Goal: Task Accomplishment & Management: Manage account settings

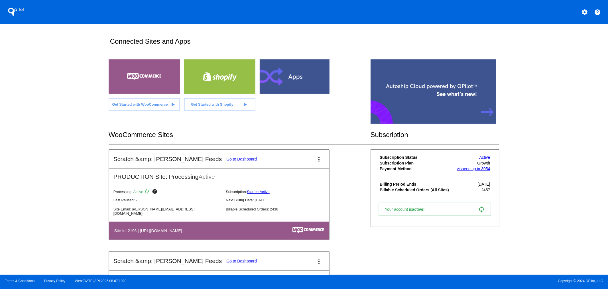
click at [226, 158] on link "Go to Dashboard" at bounding box center [241, 159] width 31 height 5
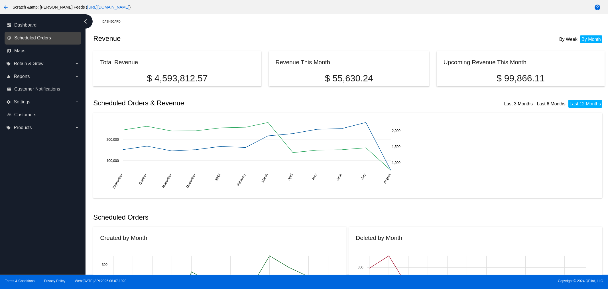
click at [27, 40] on span "Scheduled Orders" at bounding box center [32, 37] width 37 height 5
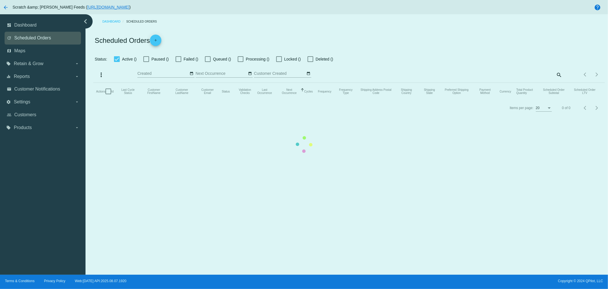
checkbox input "true"
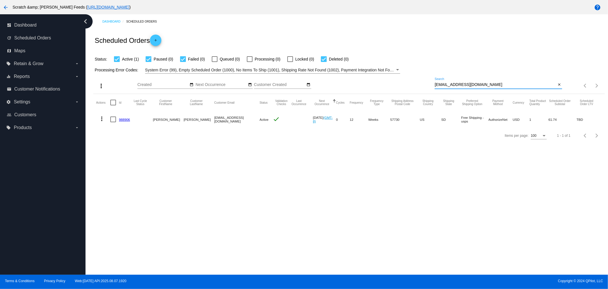
drag, startPoint x: 481, startPoint y: 84, endPoint x: 425, endPoint y: 84, distance: 55.9
click at [425, 84] on div "more_vert Aug Jan Feb Mar [DATE]" at bounding box center [349, 84] width 512 height 20
paste input "renee97038"
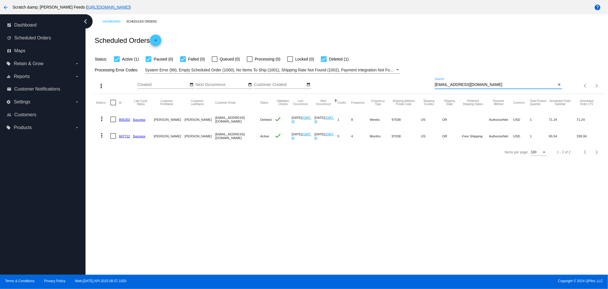
type input "[EMAIL_ADDRESS][DOMAIN_NAME]"
click at [126, 135] on link "607712" at bounding box center [124, 136] width 11 height 4
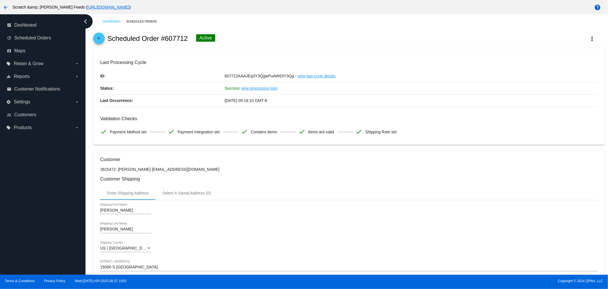
click at [98, 39] on mat-icon "arrow_back" at bounding box center [99, 39] width 7 height 7
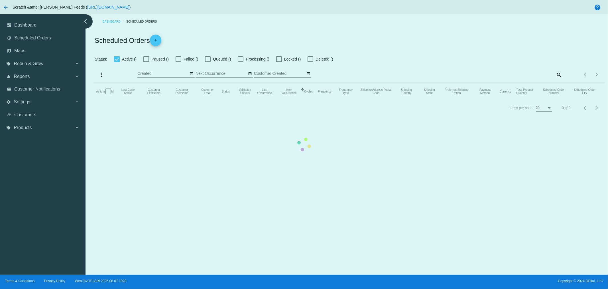
checkbox input "true"
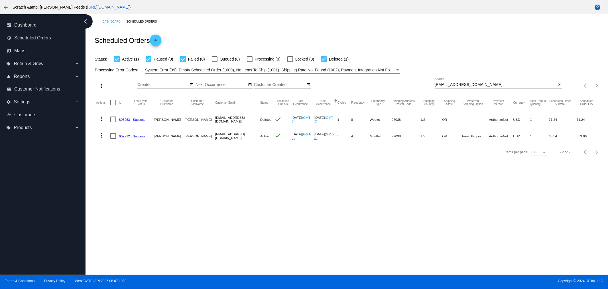
click at [122, 136] on link "607712" at bounding box center [124, 136] width 11 height 4
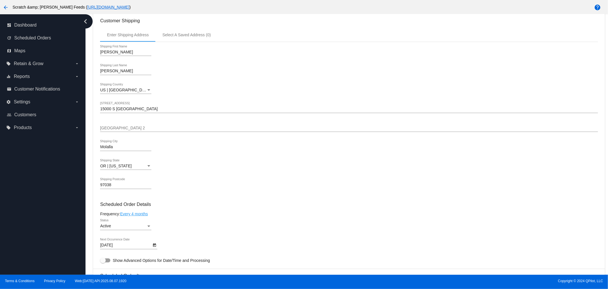
scroll to position [158, 0]
click at [130, 211] on link "Every 4 months" at bounding box center [134, 213] width 28 height 5
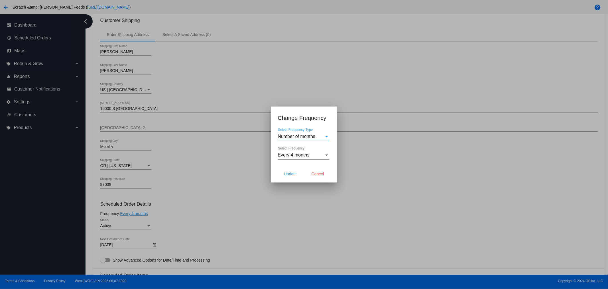
click at [309, 139] on div "Number of months Select Frequency Type" at bounding box center [303, 134] width 51 height 13
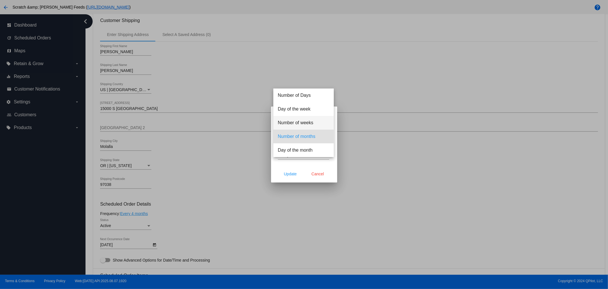
click at [305, 123] on span "Number of weeks" at bounding box center [303, 123] width 51 height 14
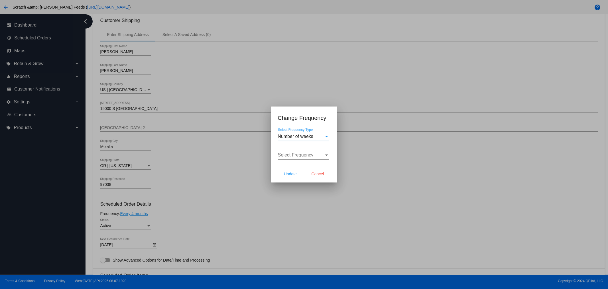
click at [314, 154] on div "Select Frequency" at bounding box center [301, 154] width 46 height 5
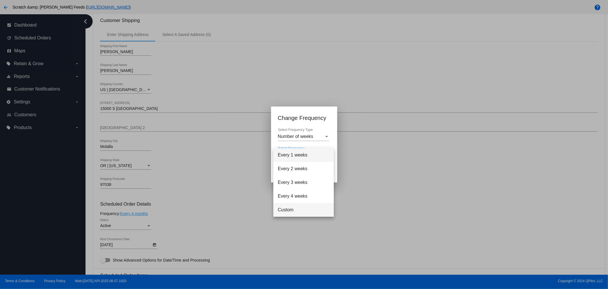
click at [290, 210] on span "Custom" at bounding box center [303, 210] width 51 height 14
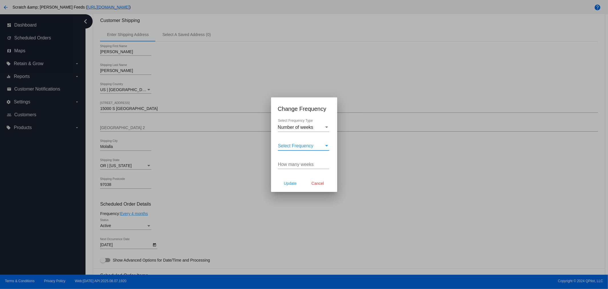
click at [289, 163] on input "How many weeks" at bounding box center [303, 164] width 51 height 5
type input "14"
click at [293, 183] on span "Update" at bounding box center [290, 183] width 13 height 5
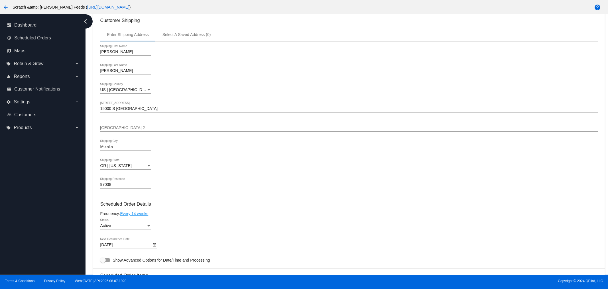
type input "[DATE]"
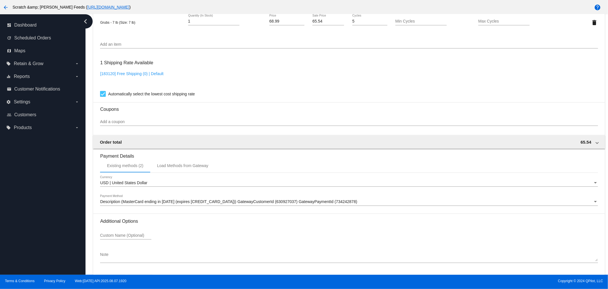
scroll to position [443, 0]
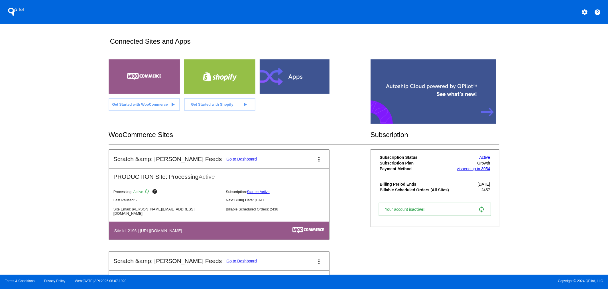
click at [226, 160] on link "Go to Dashboard" at bounding box center [241, 159] width 31 height 5
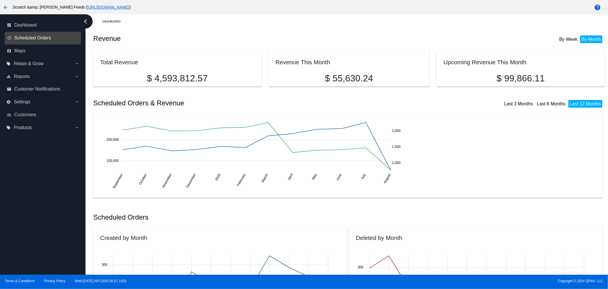
click at [37, 39] on span "Scheduled Orders" at bounding box center [32, 37] width 37 height 5
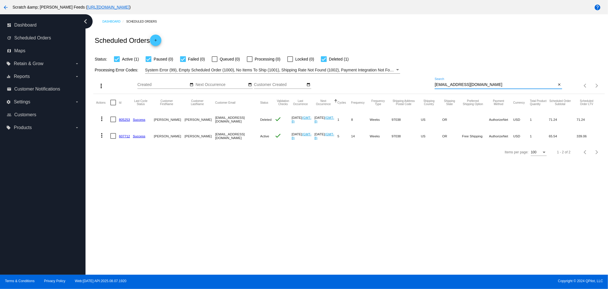
drag, startPoint x: 481, startPoint y: 84, endPoint x: 397, endPoint y: 90, distance: 83.8
click at [397, 90] on div "more_vert Aug Jan Feb Mar [DATE]" at bounding box center [349, 84] width 512 height 20
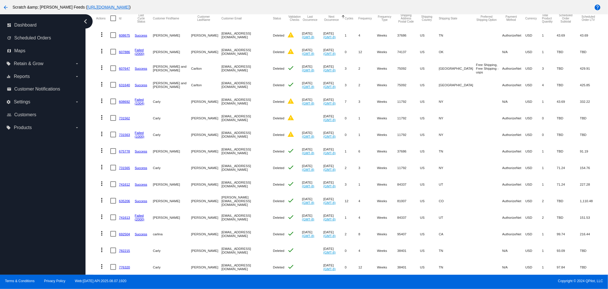
scroll to position [95, 0]
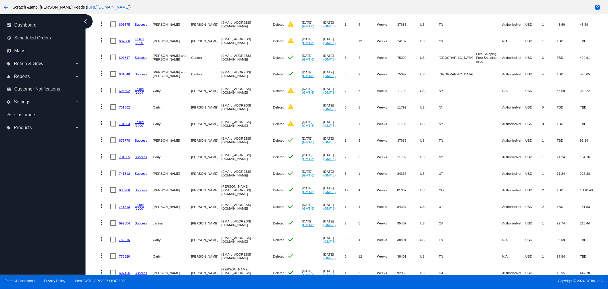
type input "carl"
drag, startPoint x: 239, startPoint y: 173, endPoint x: 206, endPoint y: 173, distance: 33.1
click at [222, 173] on mat-cell "zomdude1@gmail.com" at bounding box center [248, 173] width 52 height 17
copy mat-cell "zomdude1@gmail.com"
